Goal: Navigation & Orientation: Understand site structure

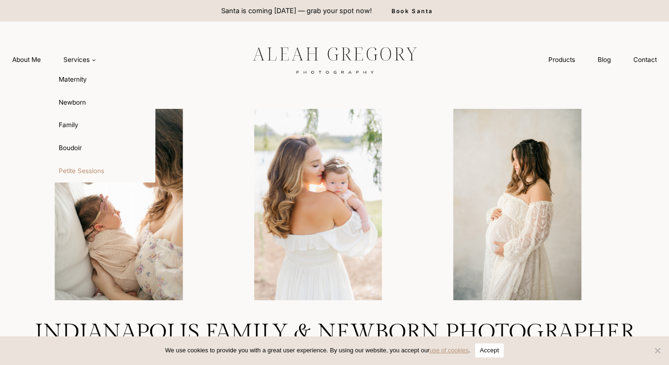
click at [83, 169] on link "Petite Sessions" at bounding box center [103, 171] width 103 height 23
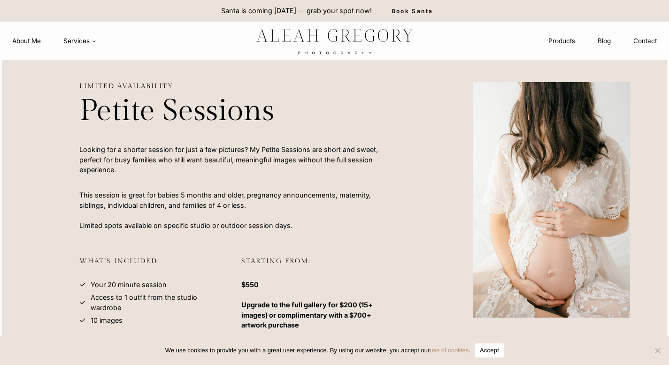
scroll to position [38, 0]
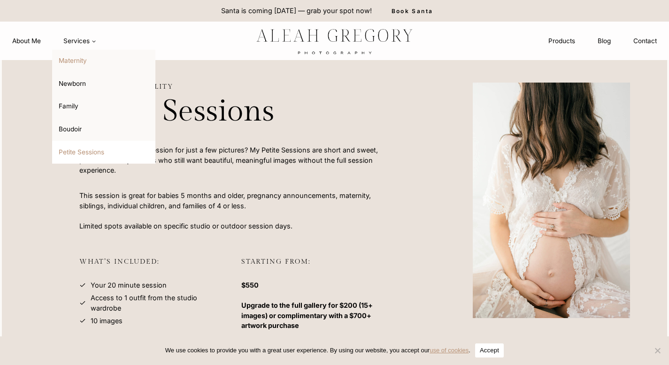
click at [74, 60] on link "Maternity" at bounding box center [103, 61] width 103 height 23
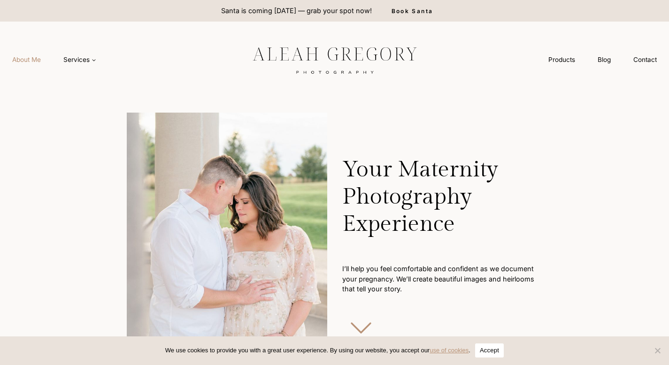
click at [36, 60] on link "About Me" at bounding box center [26, 59] width 51 height 17
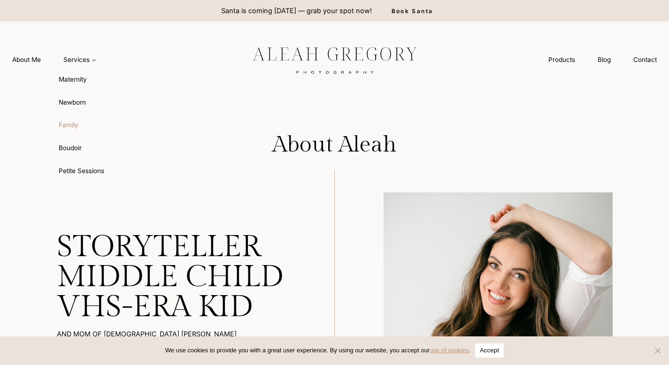
click at [69, 126] on link "Family" at bounding box center [103, 125] width 103 height 23
